Goal: Check status

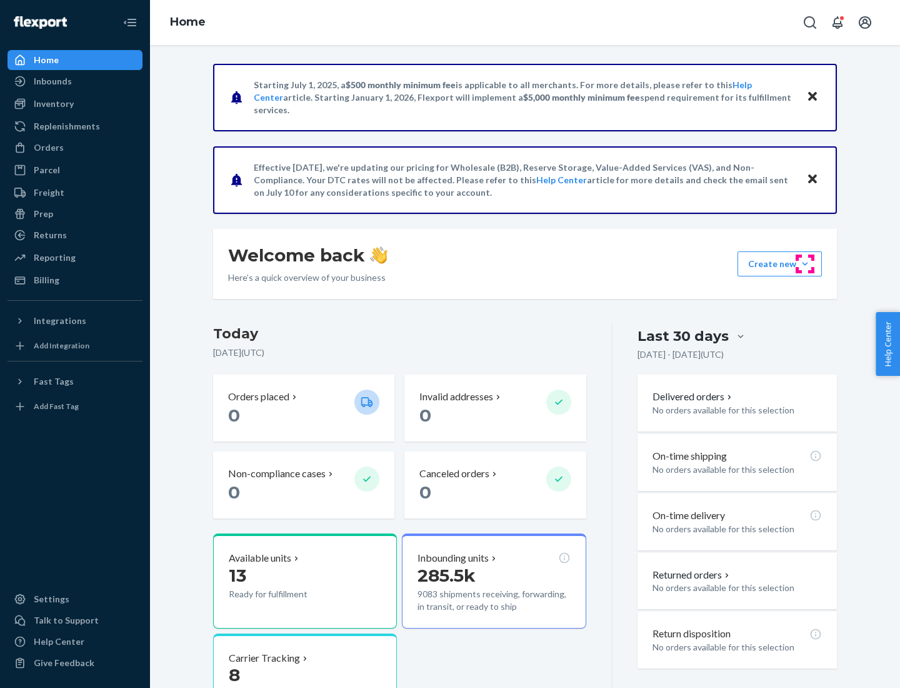
click at [805, 264] on button "Create new Create new inbound Create new order Create new product" at bounding box center [780, 263] width 84 height 25
click at [52, 81] on div "Inbounds" at bounding box center [53, 81] width 38 height 13
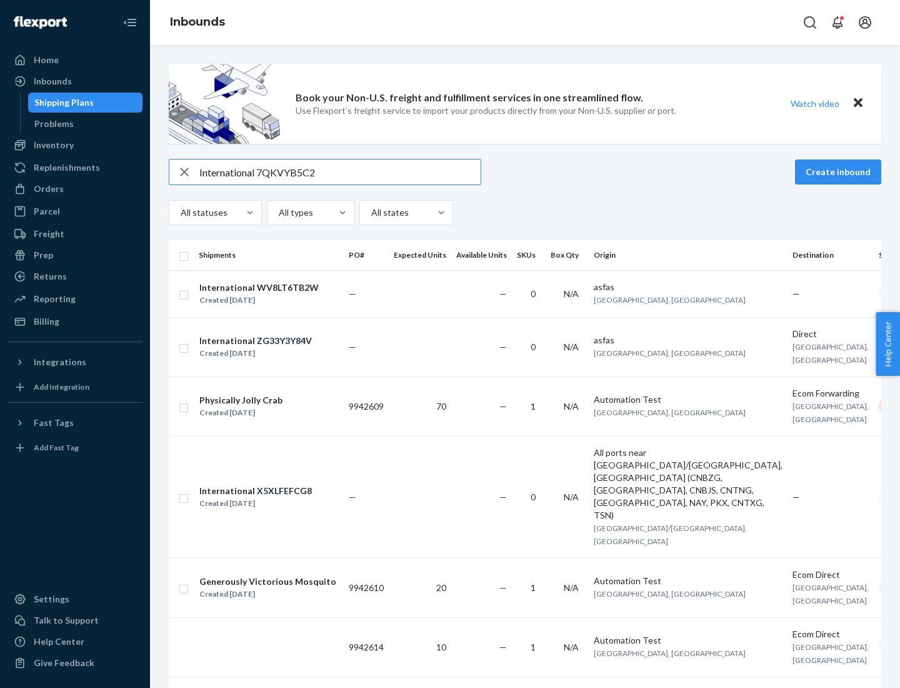
type input "International 7QKVYB5C29"
click at [277, 294] on div "Created [DATE]" at bounding box center [258, 300] width 119 height 13
